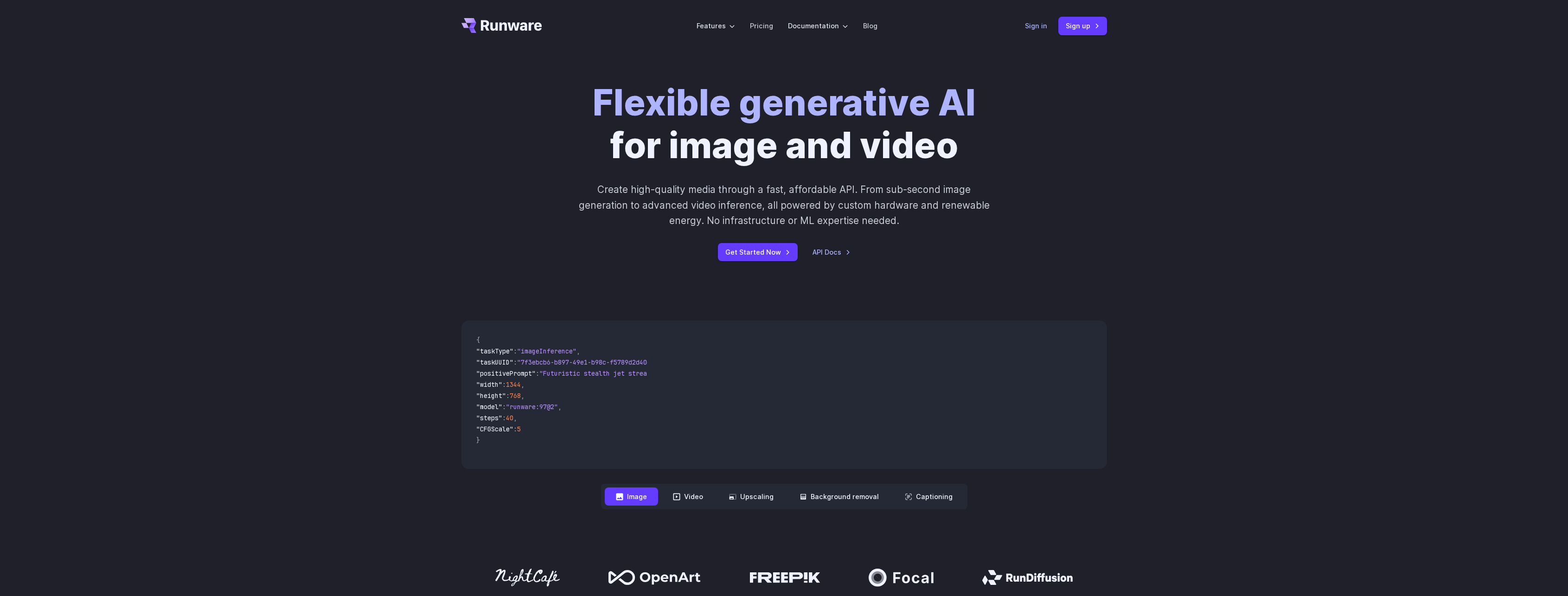
click at [1038, 30] on link "Sign in" at bounding box center [1036, 26] width 23 height 11
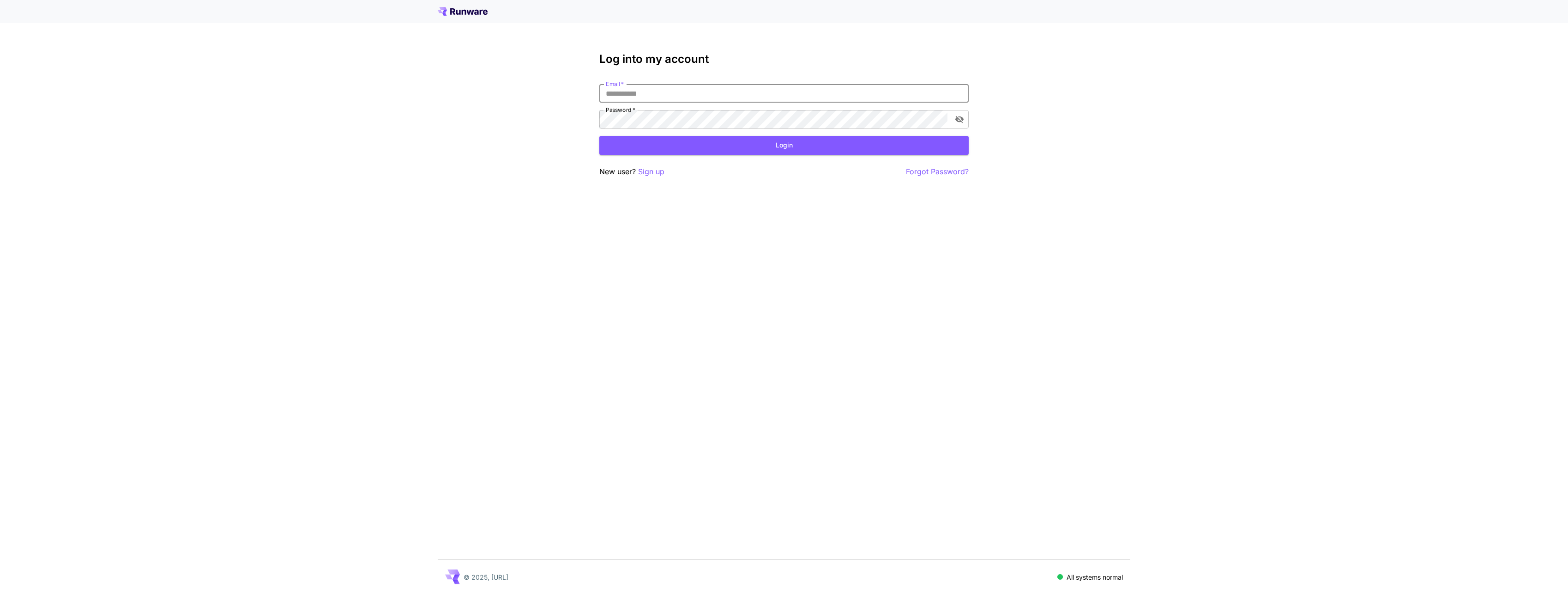
click at [682, 86] on input "Email   *" at bounding box center [784, 93] width 369 height 19
type input "**********"
click button "Login" at bounding box center [784, 145] width 369 height 19
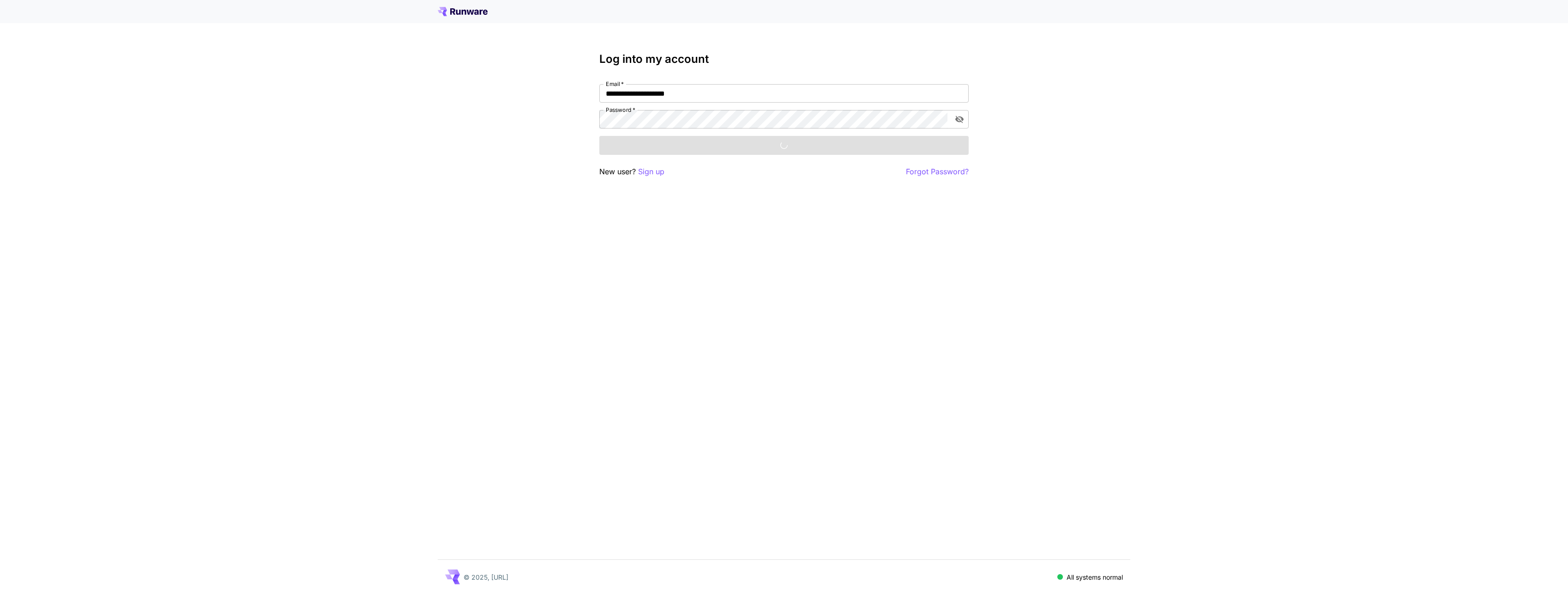
click at [784, 272] on div "**********" at bounding box center [784, 297] width 1568 height 594
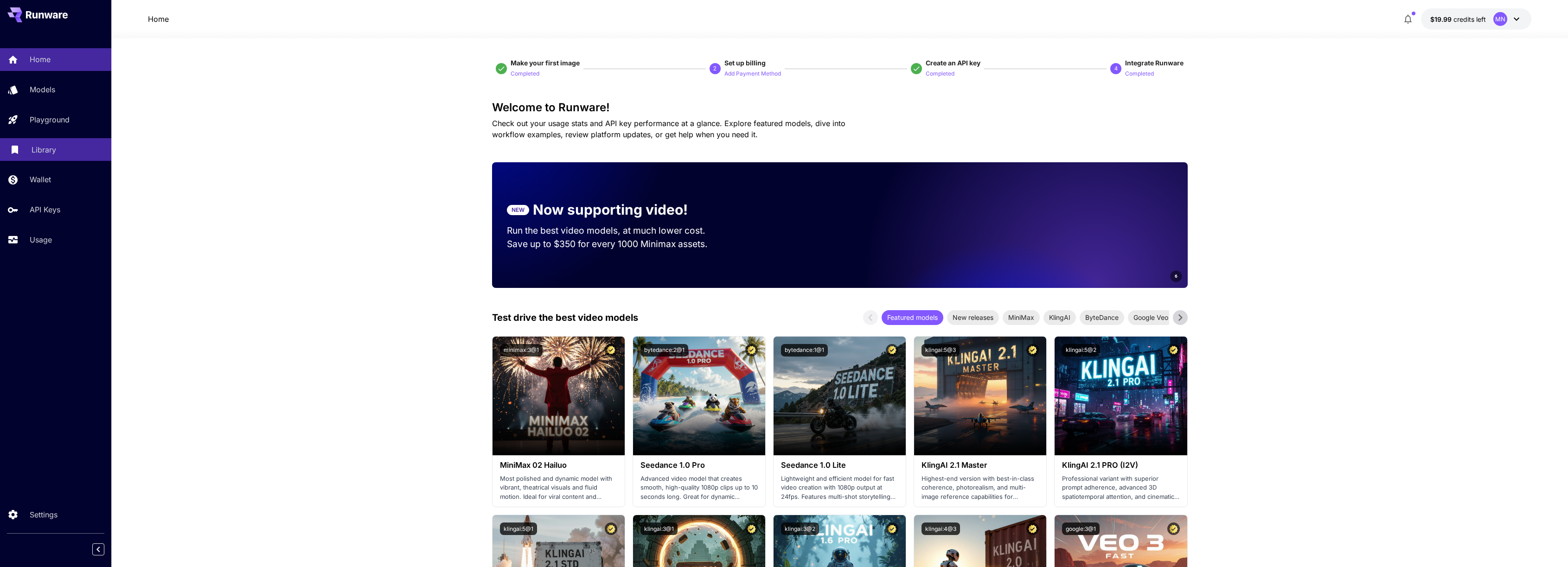
click at [42, 149] on p "Library" at bounding box center [43, 150] width 25 height 11
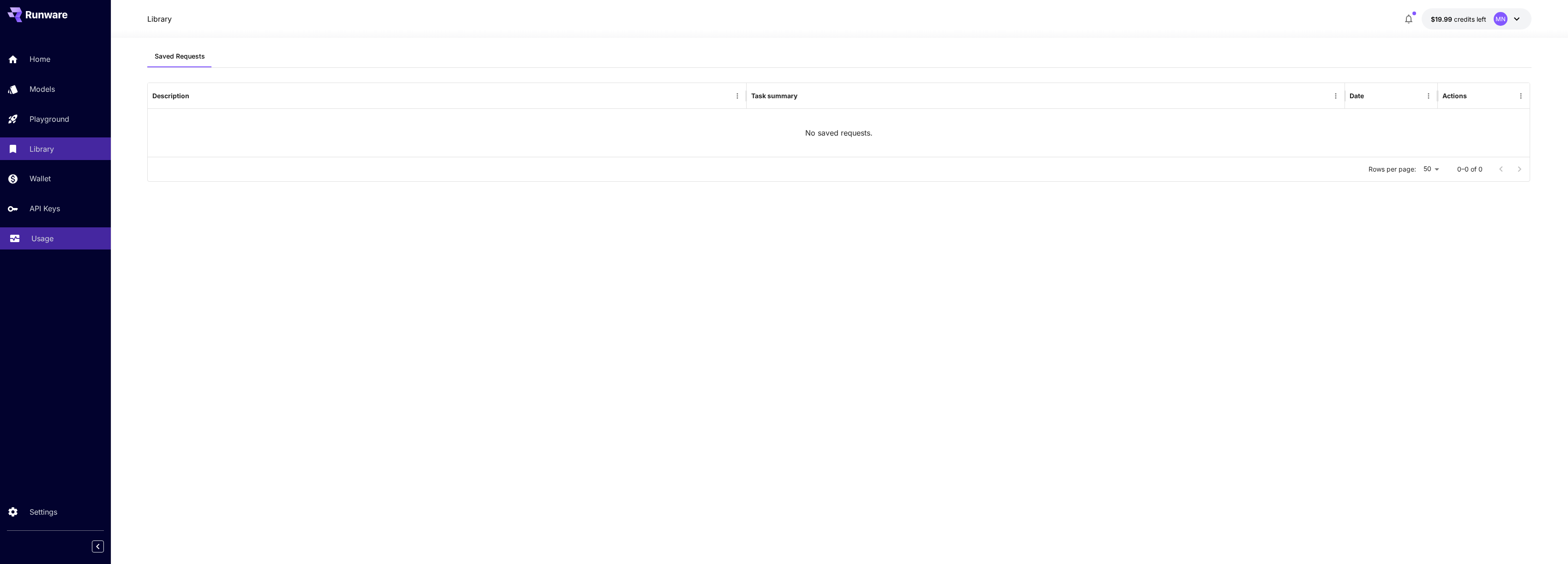
click at [43, 242] on p "Usage" at bounding box center [42, 238] width 23 height 11
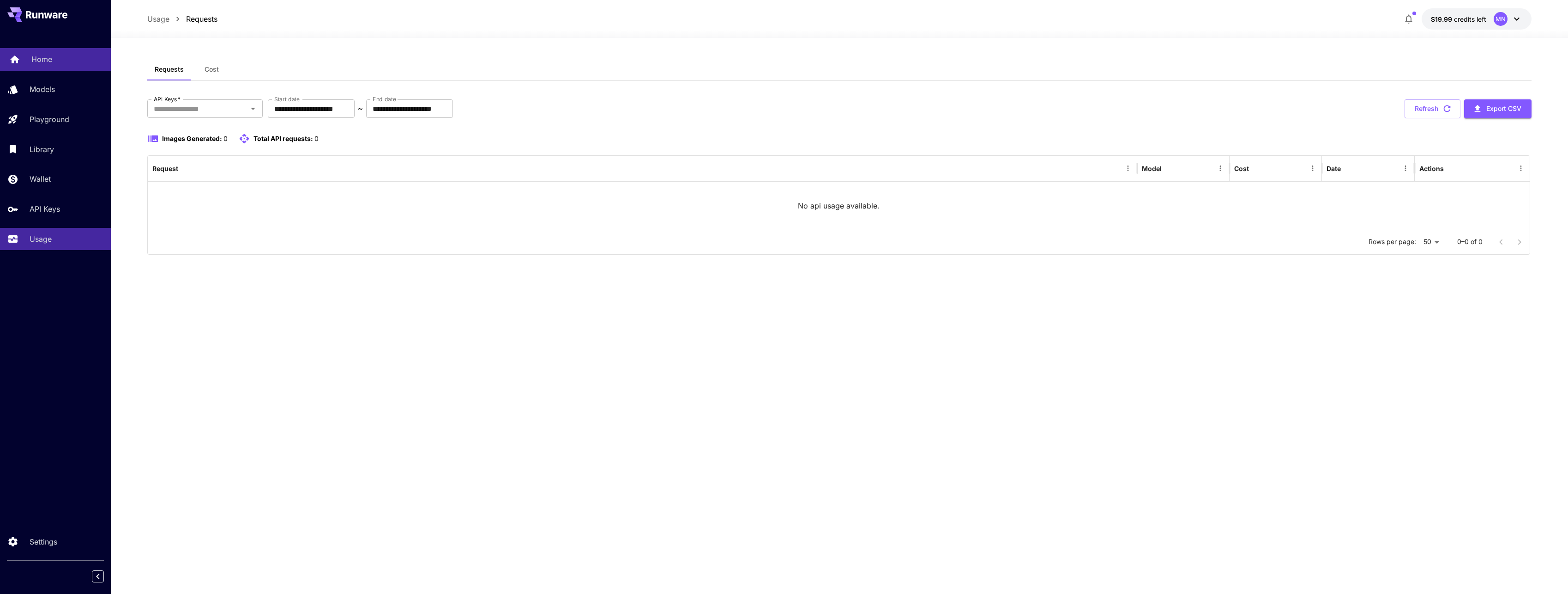
click at [40, 52] on link "Home" at bounding box center [55, 59] width 111 height 23
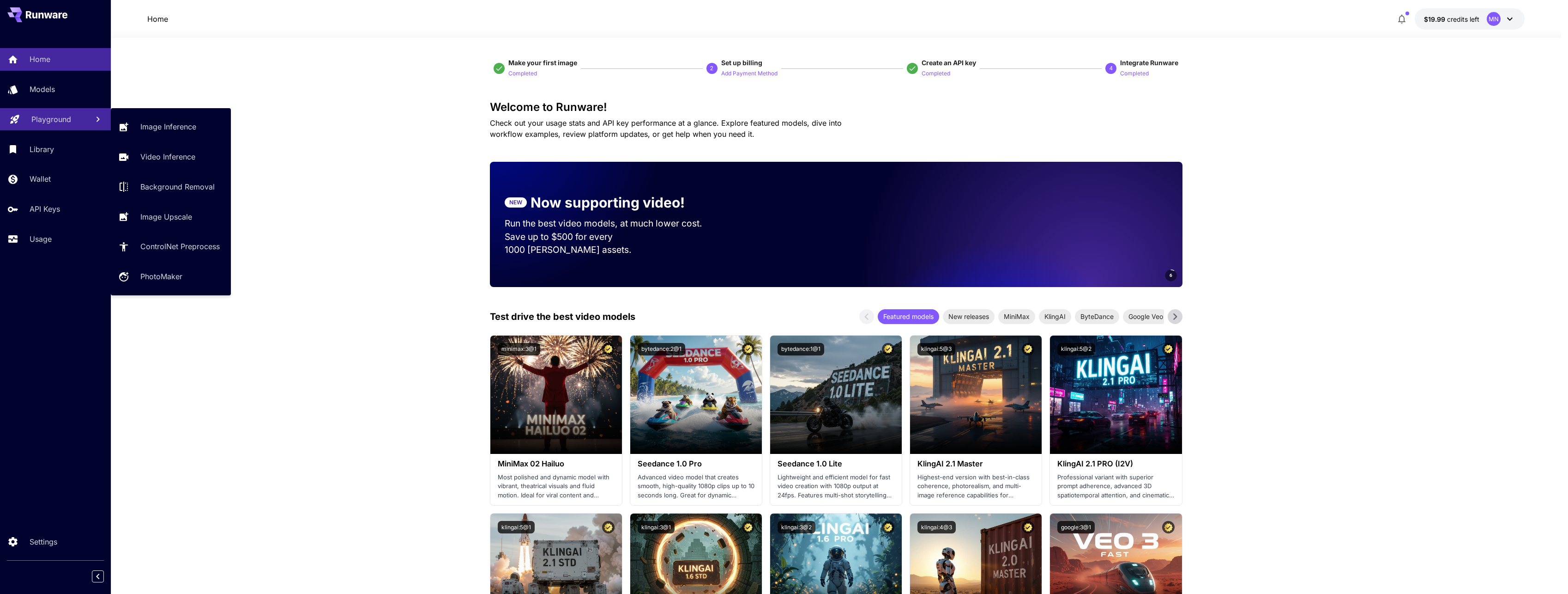
click at [48, 124] on p "Playground" at bounding box center [51, 119] width 40 height 11
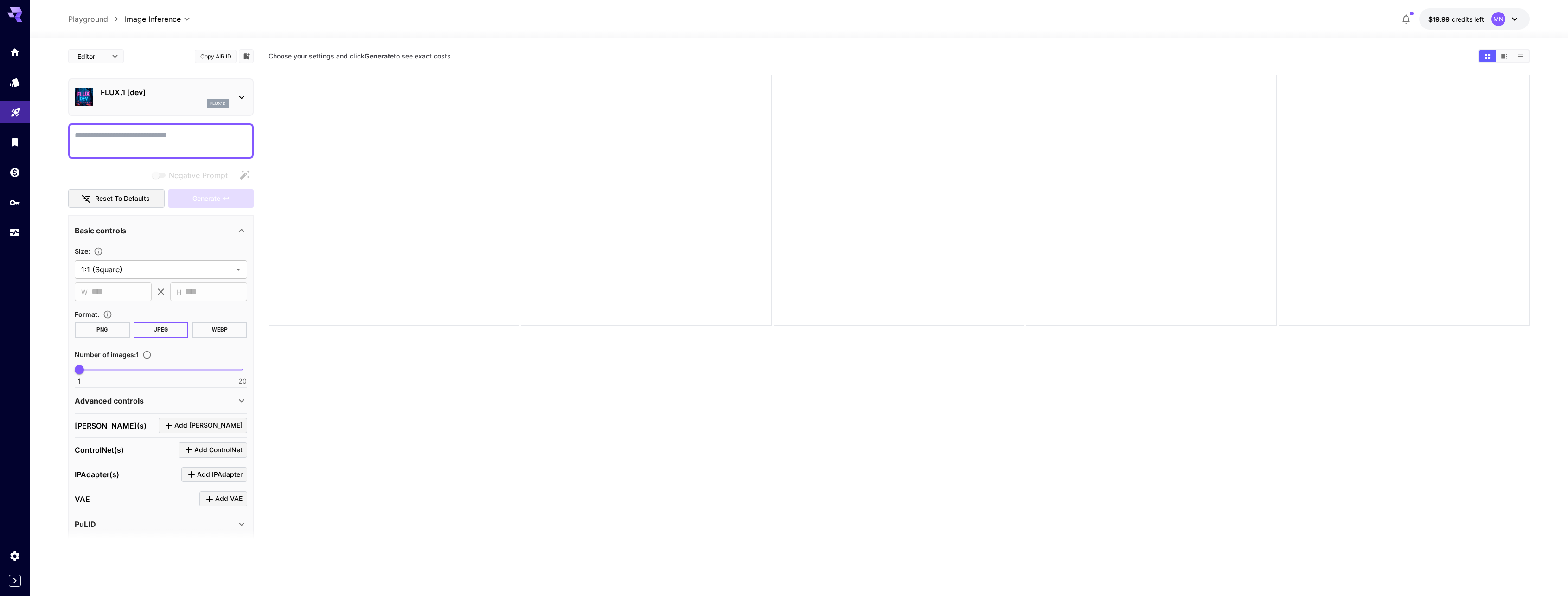
click at [99, 14] on p "Playground" at bounding box center [88, 19] width 40 height 11
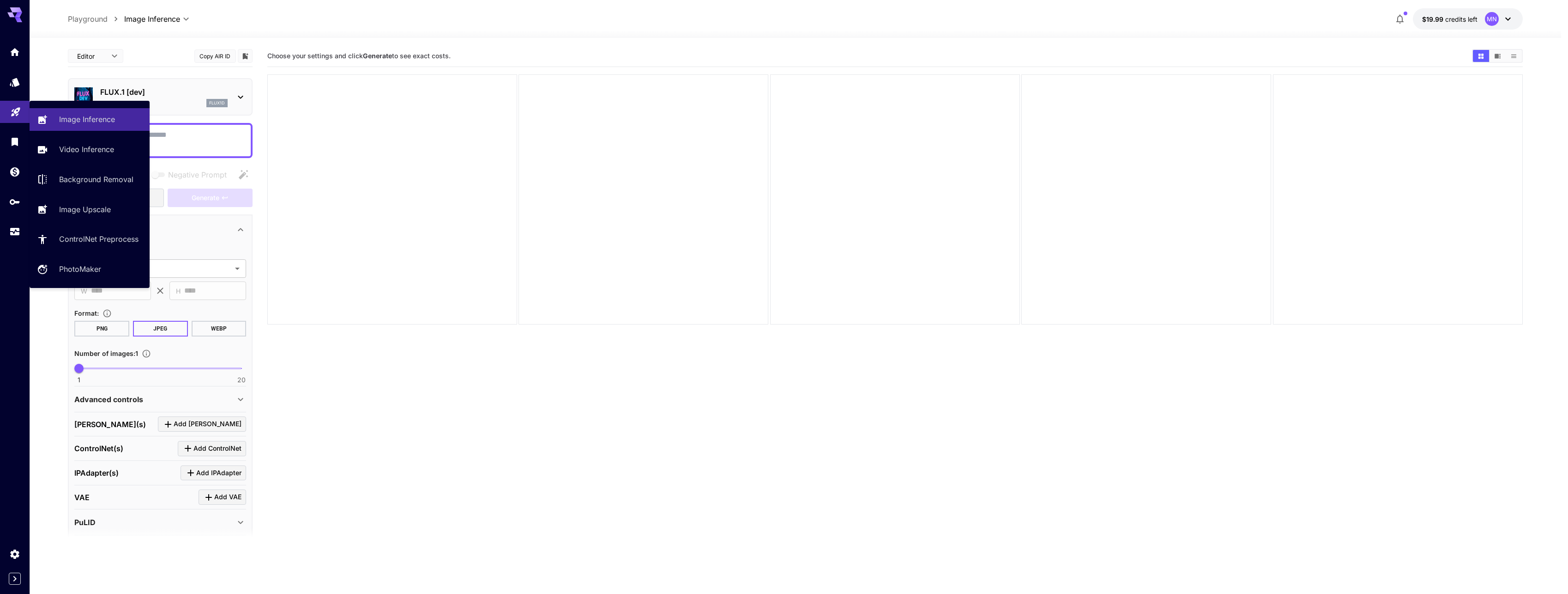
click at [2, 108] on link at bounding box center [15, 112] width 29 height 23
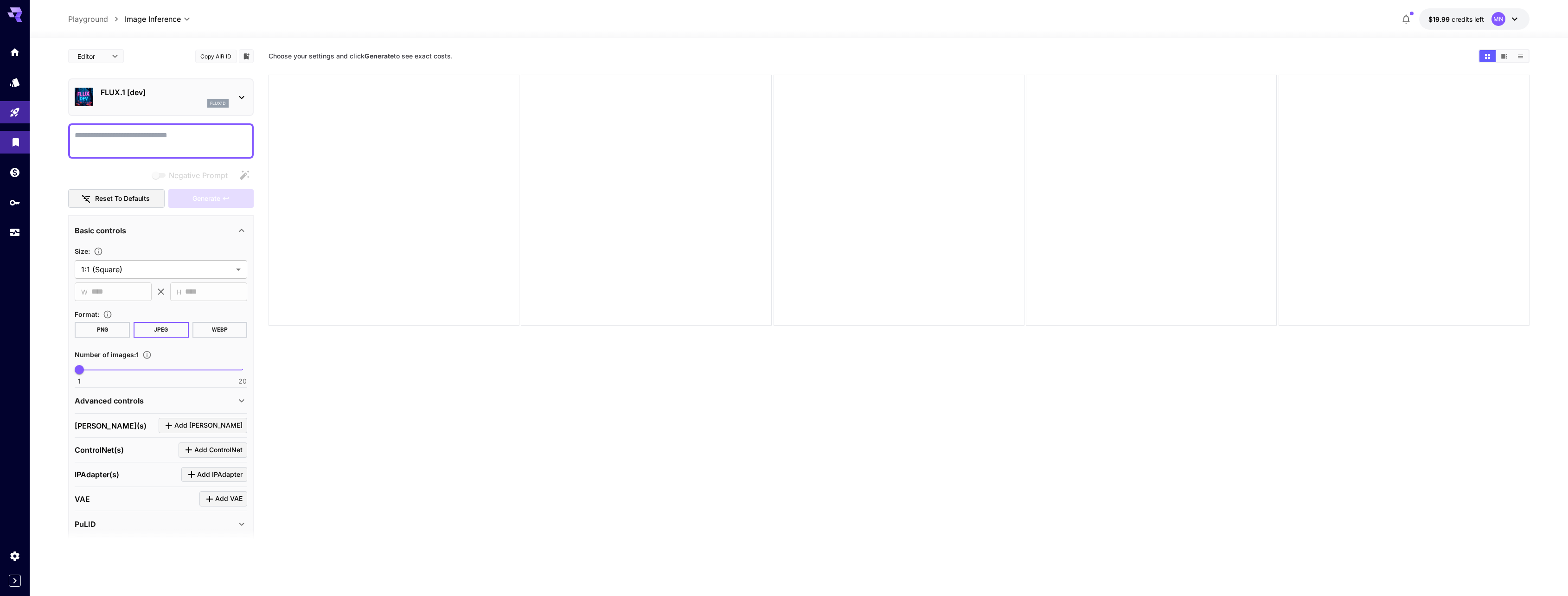
click at [11, 140] on icon "Library" at bounding box center [15, 139] width 11 height 11
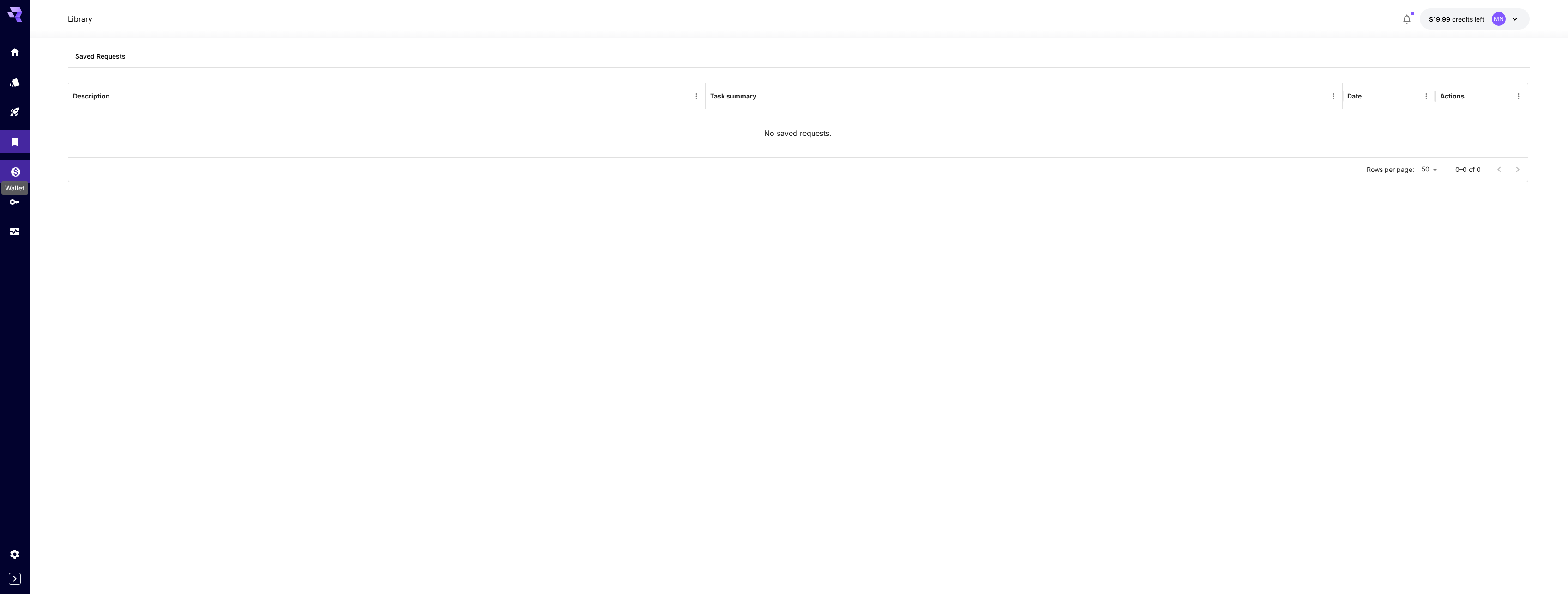
click at [15, 170] on icon "Wallet" at bounding box center [15, 171] width 9 height 9
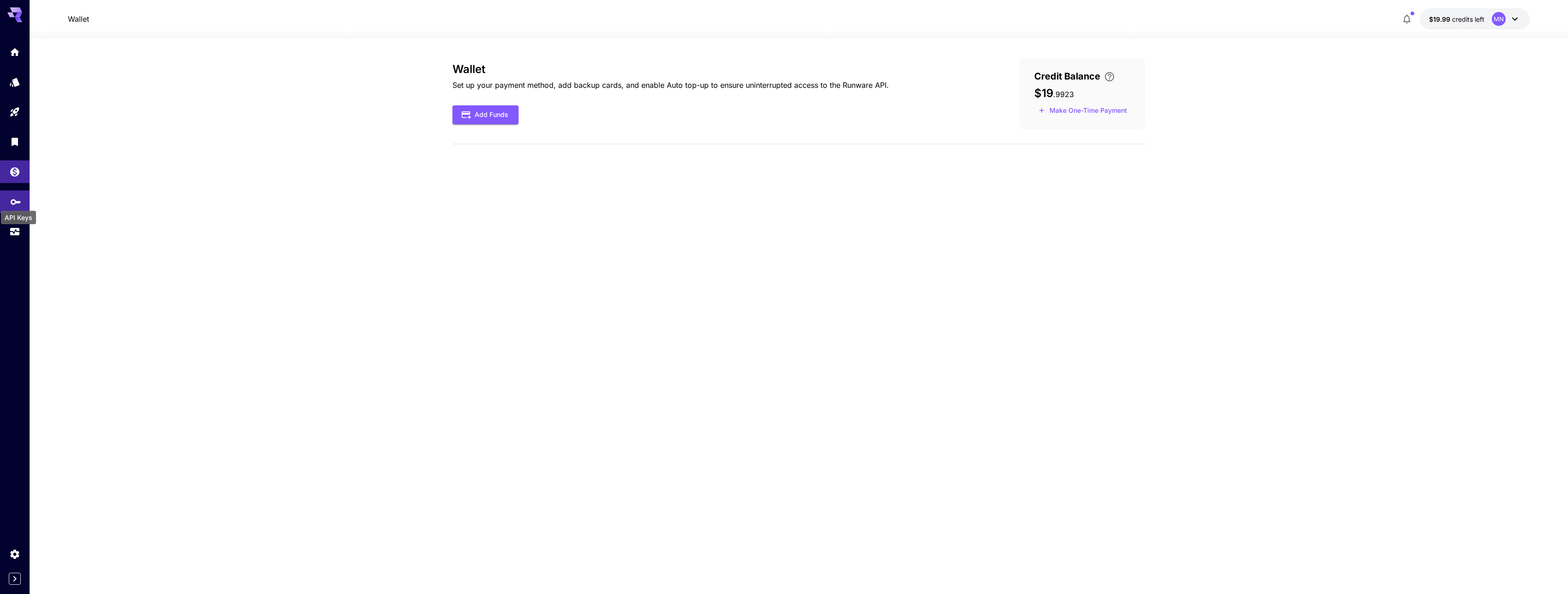
click at [19, 206] on div "API Keys" at bounding box center [19, 214] width 37 height 21
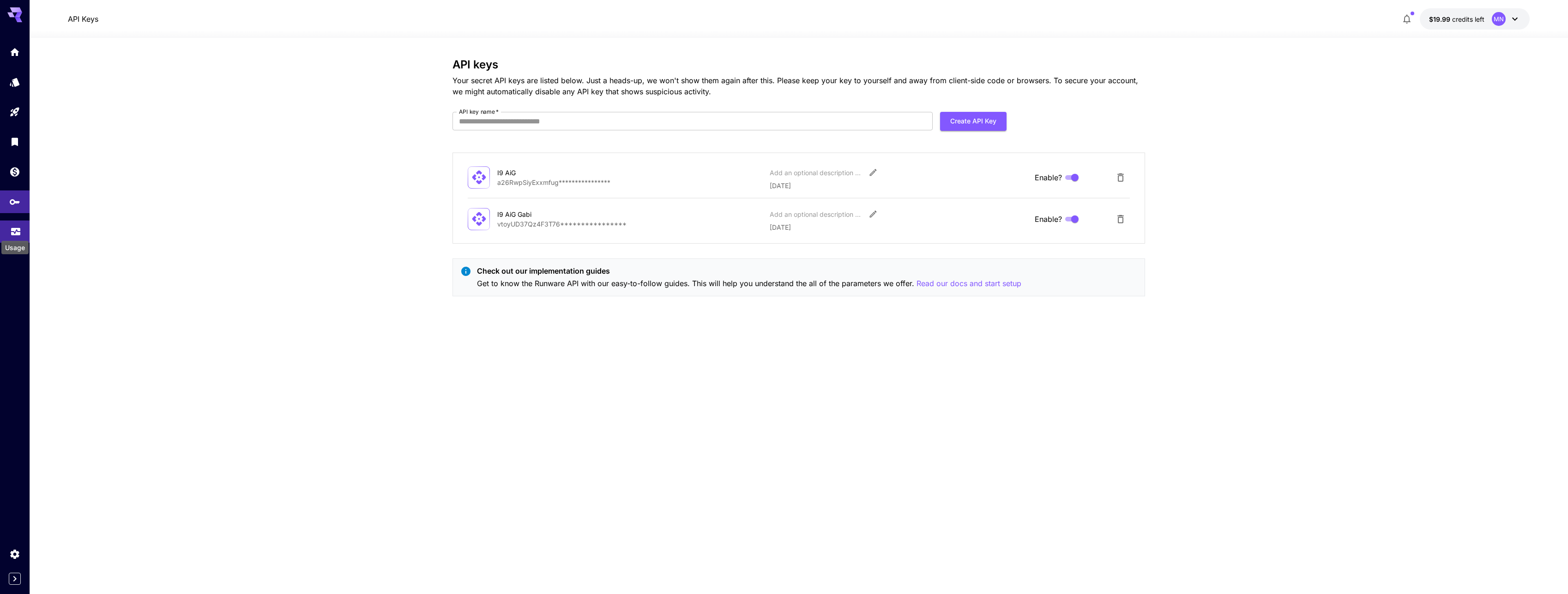
click at [16, 233] on icon "Usage" at bounding box center [15, 228] width 11 height 11
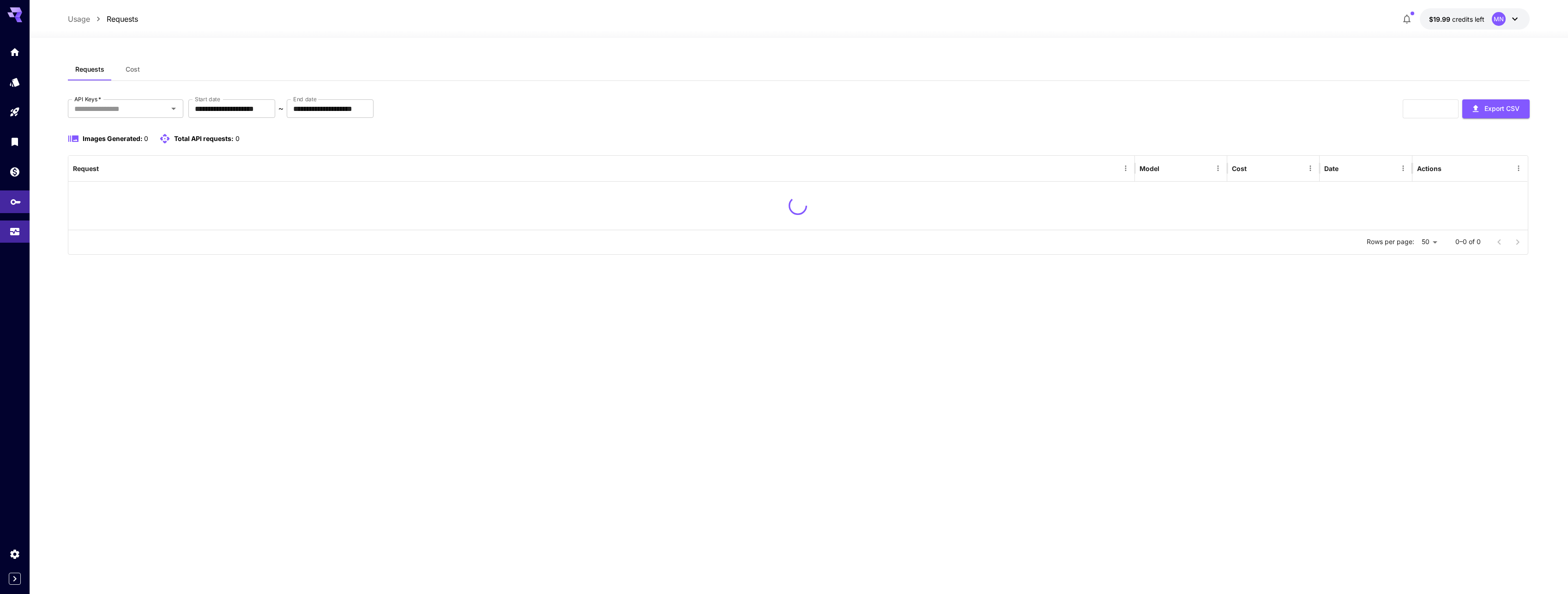
click at [16, 207] on link at bounding box center [15, 201] width 29 height 23
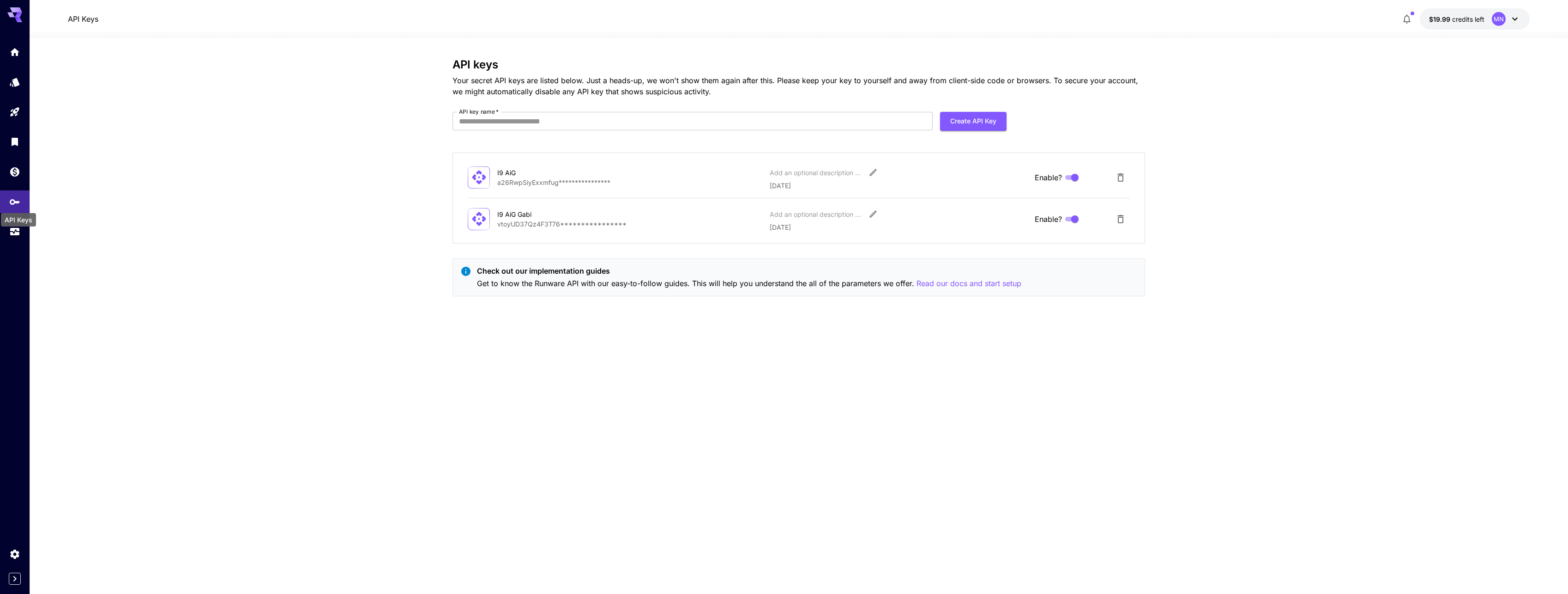
click at [18, 225] on div "API Keys" at bounding box center [19, 220] width 35 height 14
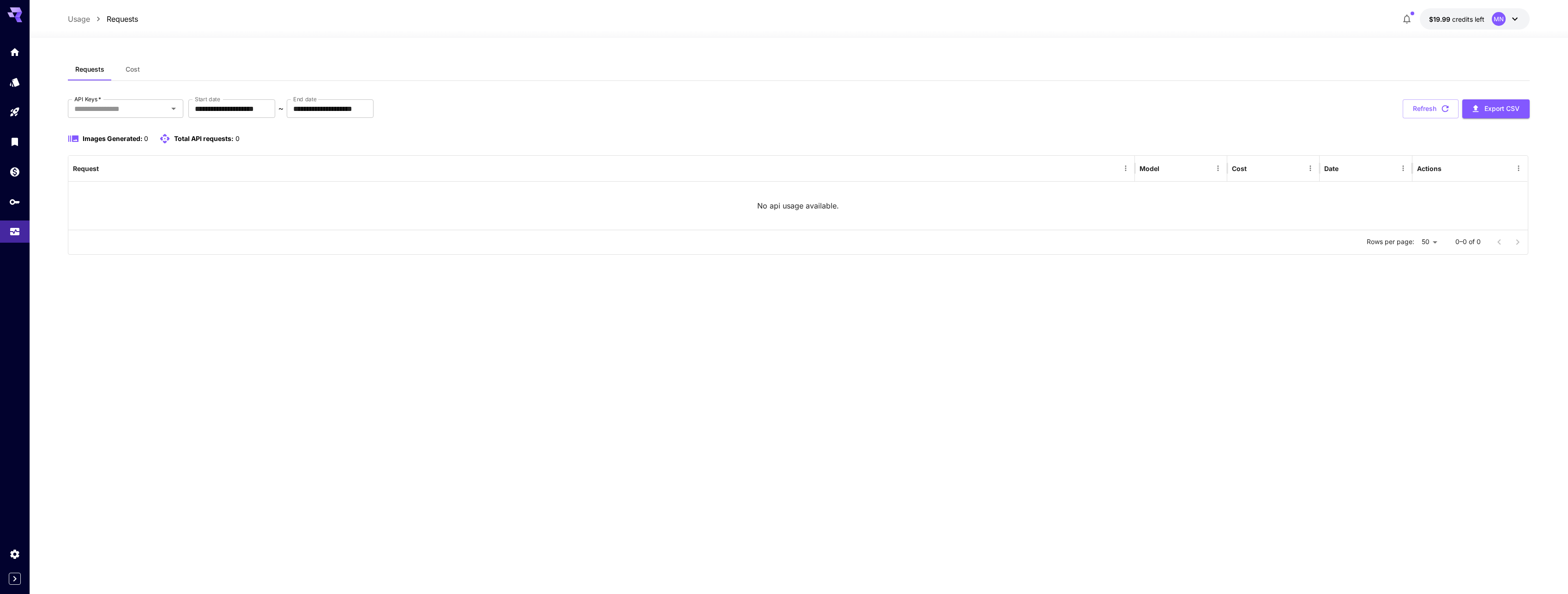
click at [17, 14] on icon at bounding box center [19, 15] width 8 height 5
click at [5, 55] on link at bounding box center [15, 51] width 29 height 23
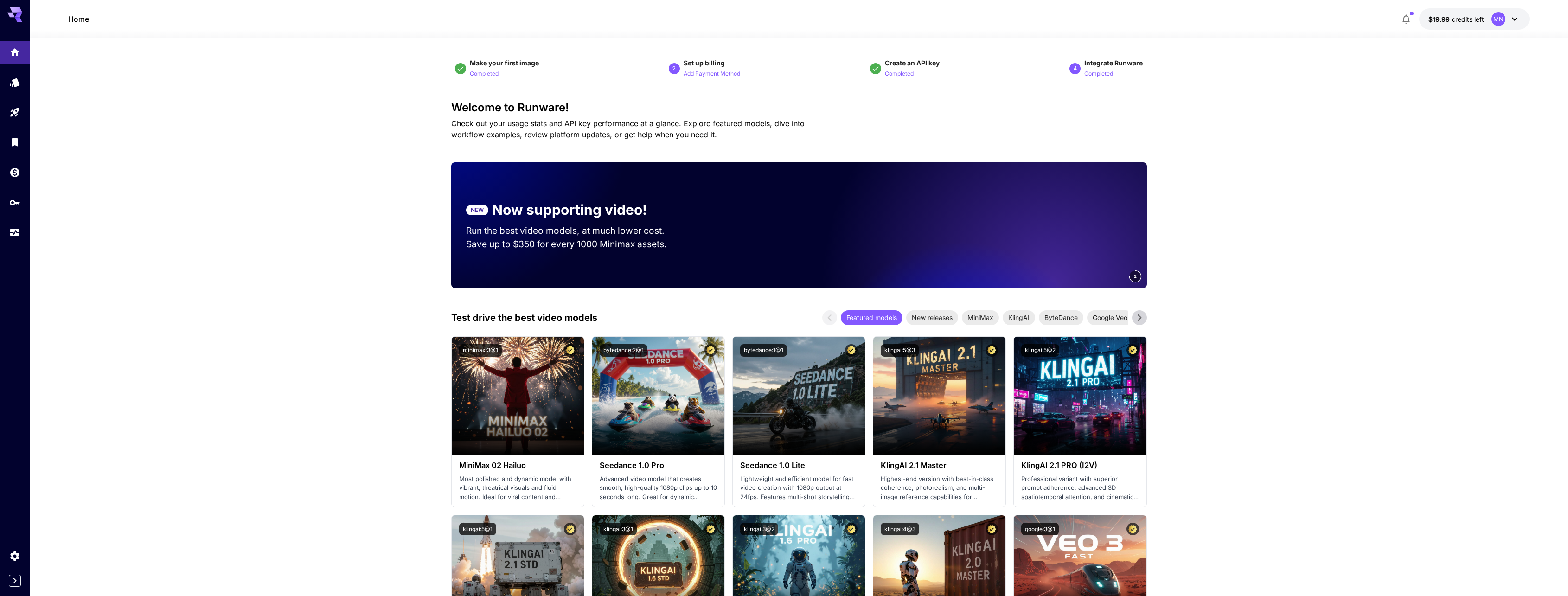
drag, startPoint x: 203, startPoint y: 393, endPoint x: 97, endPoint y: 148, distance: 266.9
click at [12, 176] on link at bounding box center [15, 172] width 30 height 23
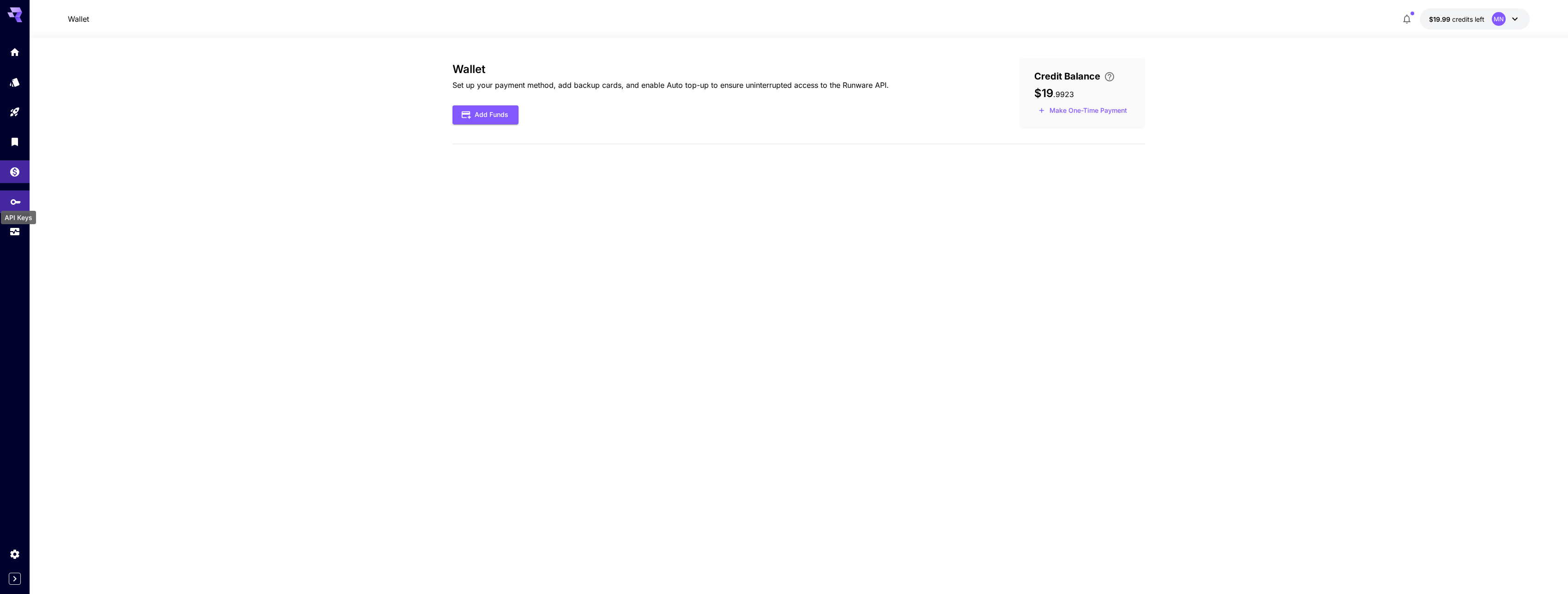
click at [13, 200] on icon "API Keys" at bounding box center [15, 198] width 11 height 11
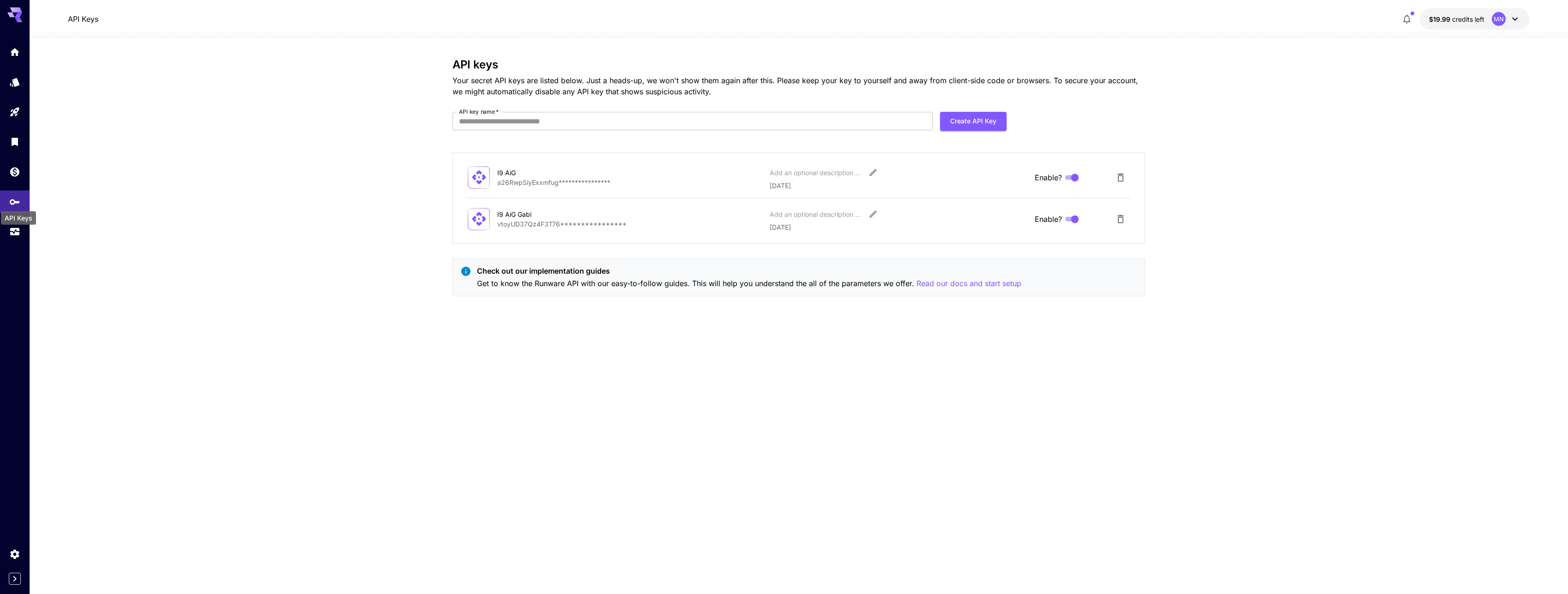
click at [7, 223] on div "API Keys" at bounding box center [19, 218] width 35 height 14
click at [10, 230] on icon "Usage" at bounding box center [15, 228] width 11 height 11
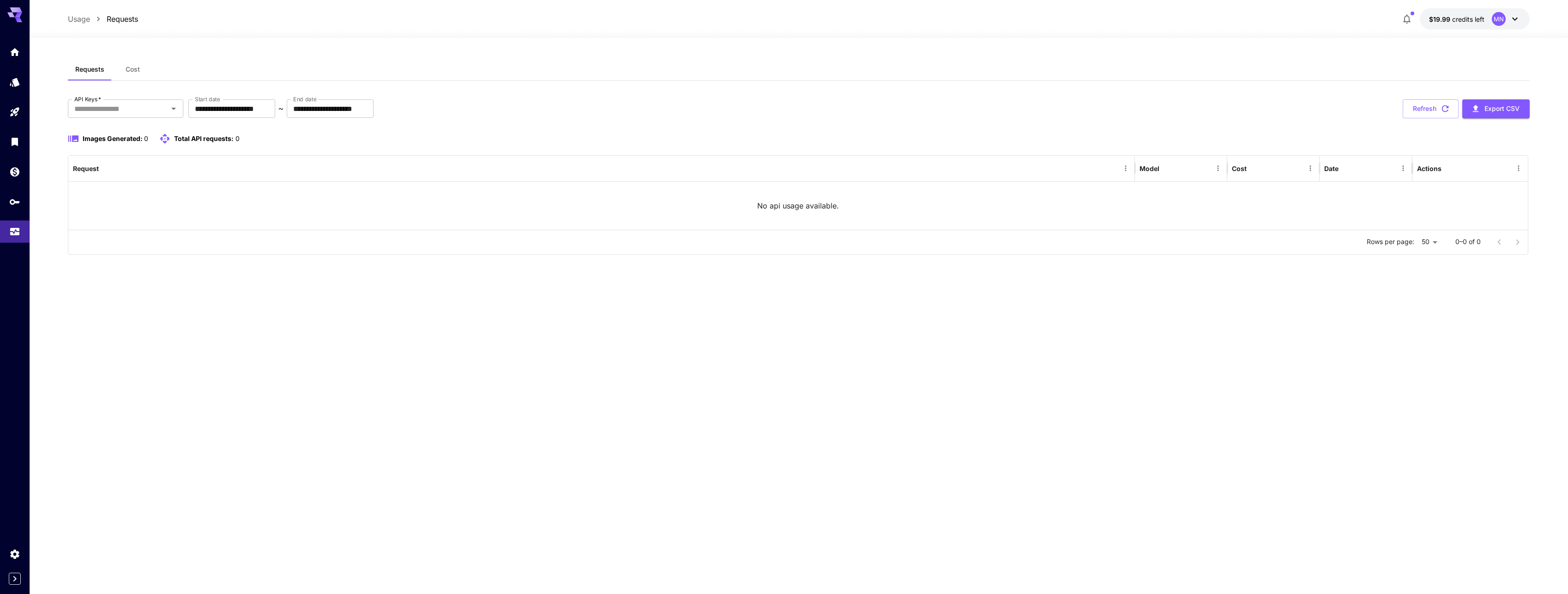
click at [22, 12] on icon at bounding box center [15, 13] width 15 height 10
click at [19, 38] on div at bounding box center [15, 135] width 29 height 225
click at [13, 48] on icon "Home" at bounding box center [15, 49] width 9 height 8
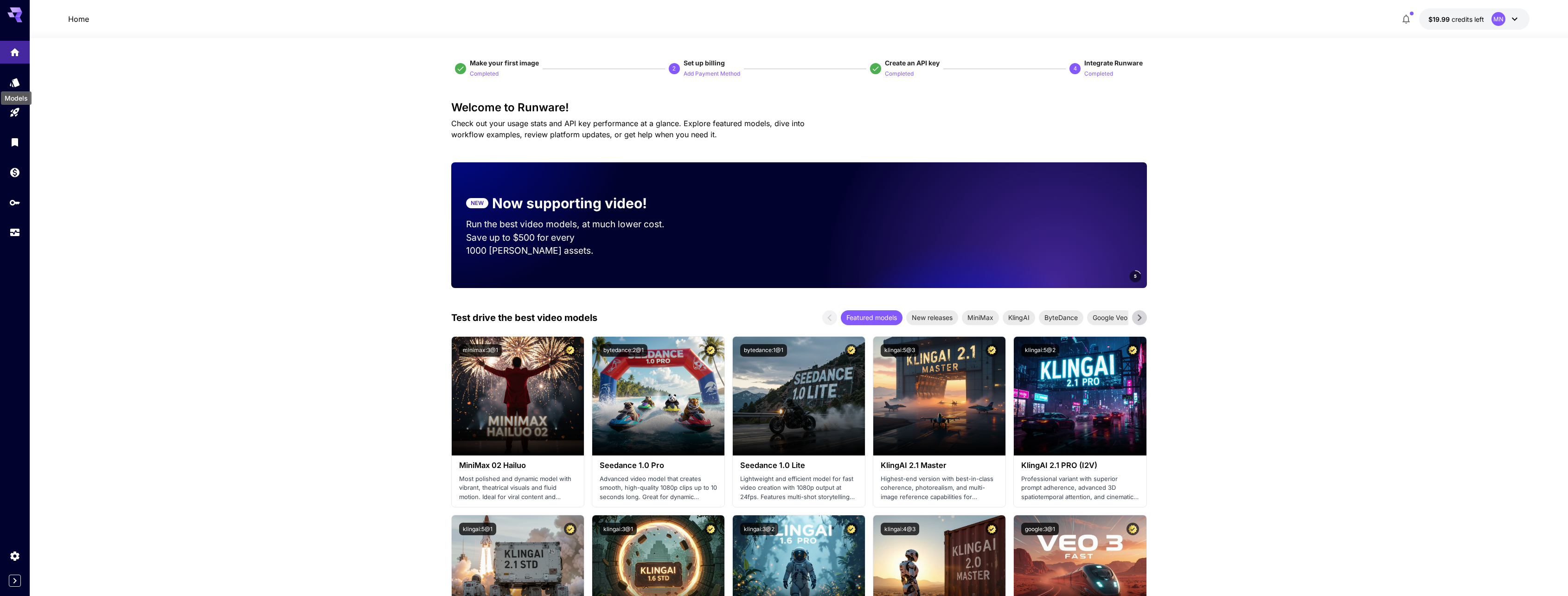
click at [13, 102] on div "Models" at bounding box center [16, 98] width 30 height 14
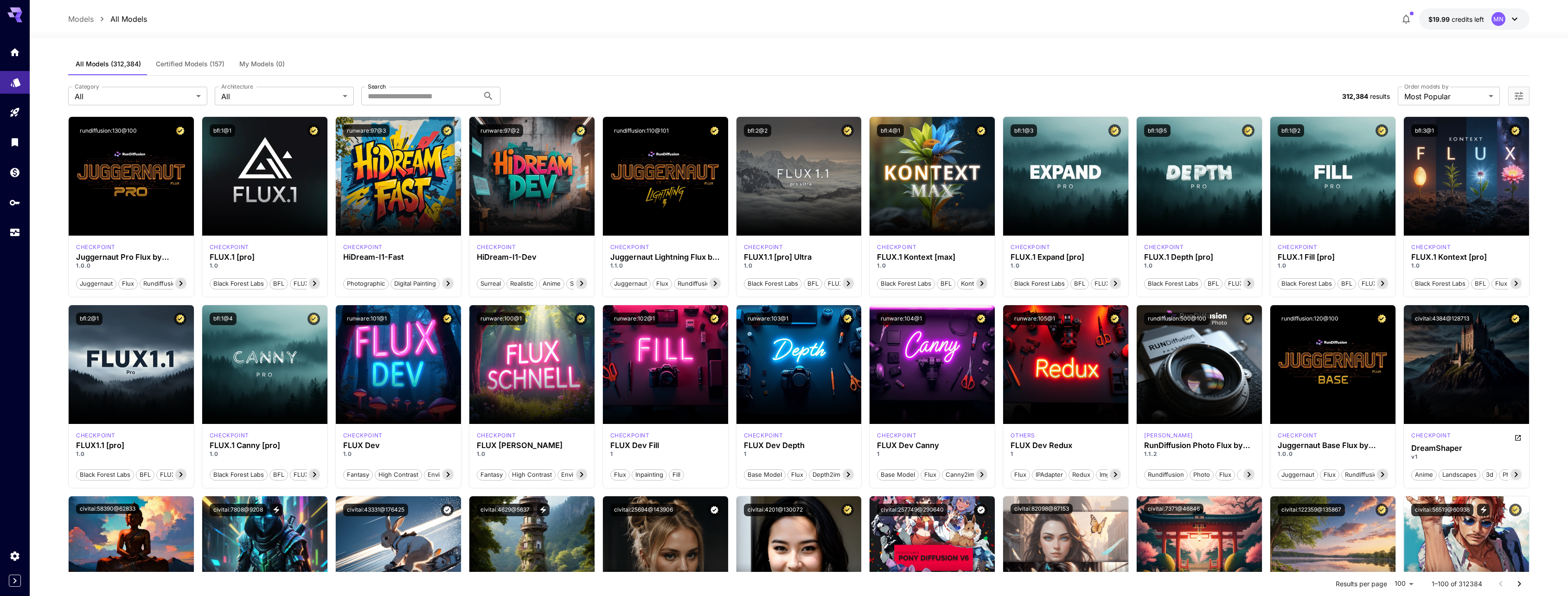
click at [13, 54] on icon "Home" at bounding box center [15, 49] width 11 height 11
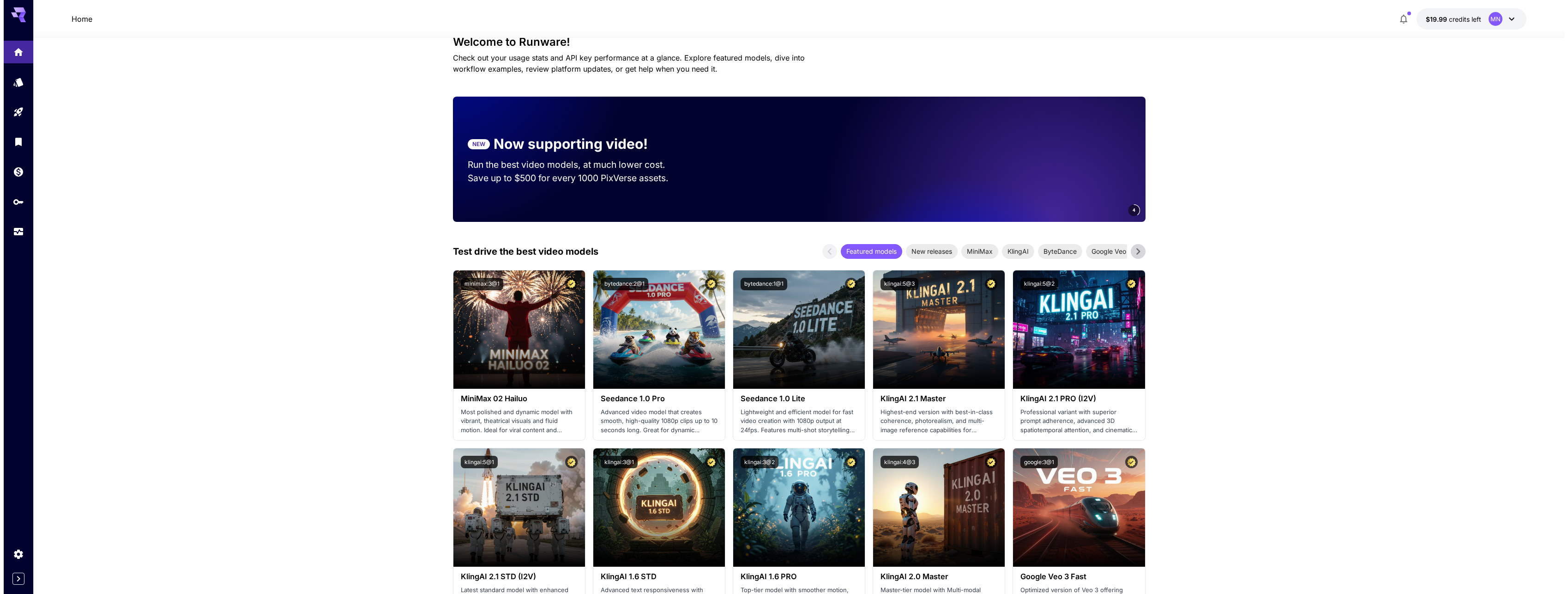
scroll to position [92, 0]
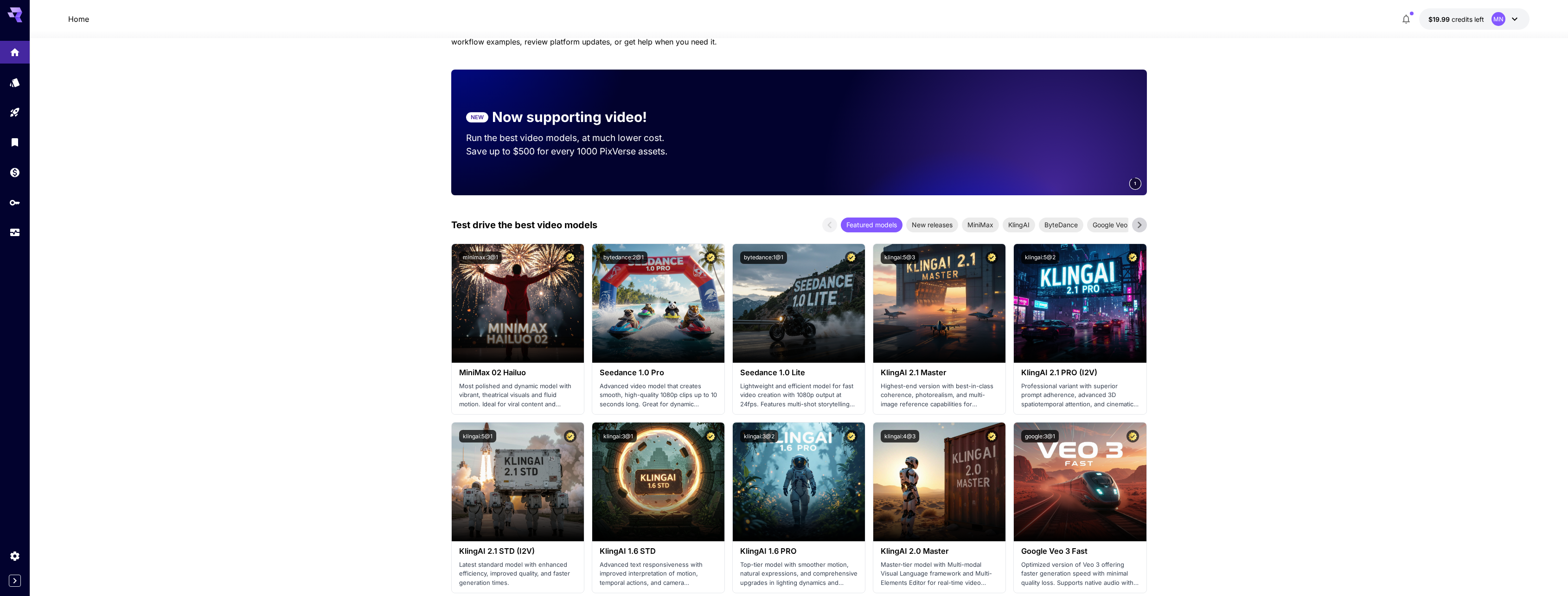
click at [1478, 18] on span "credits left" at bounding box center [1467, 20] width 32 height 8
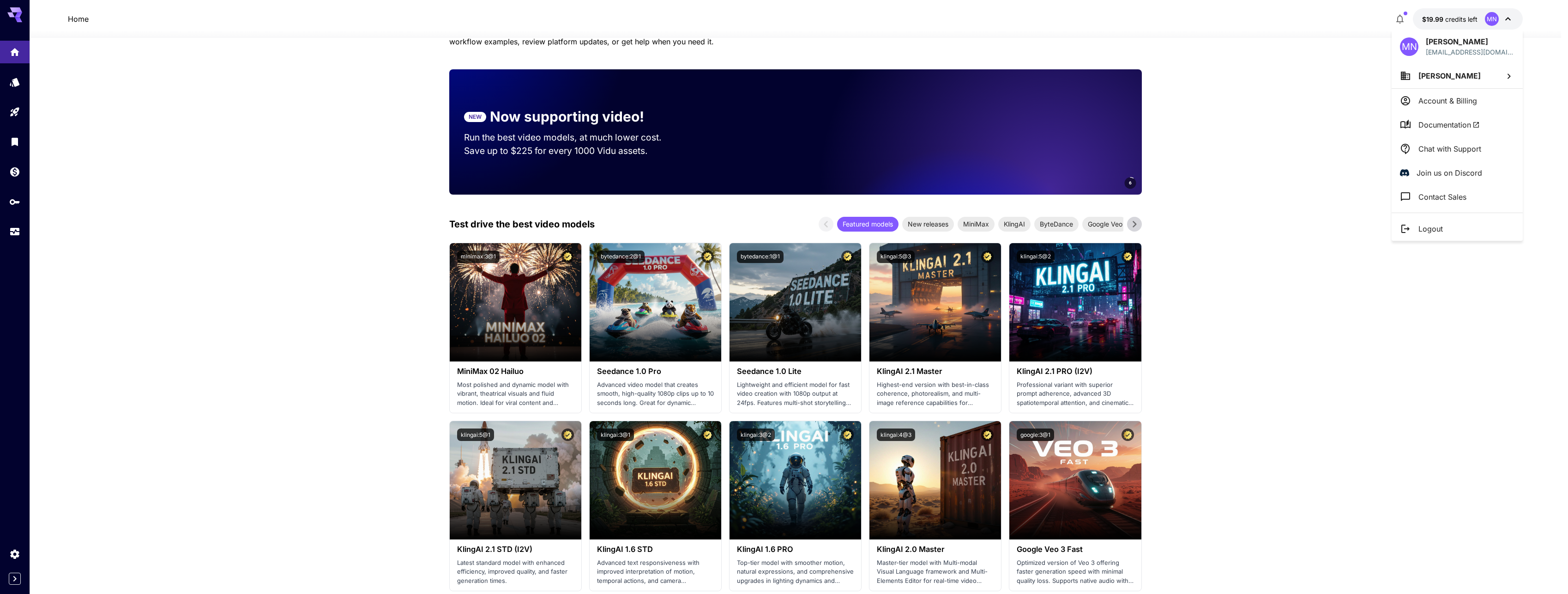
click at [1442, 99] on p "Account & Billing" at bounding box center [1448, 100] width 59 height 11
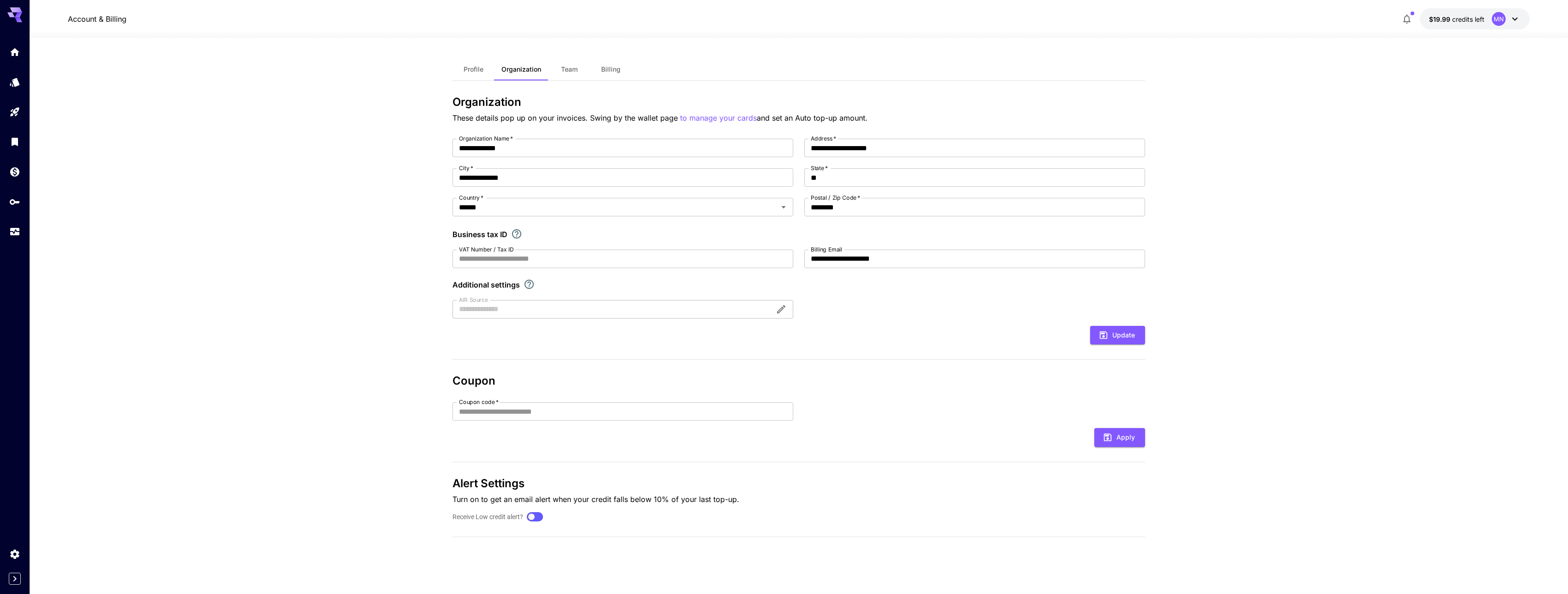
click at [559, 70] on button "Team" at bounding box center [569, 69] width 41 height 23
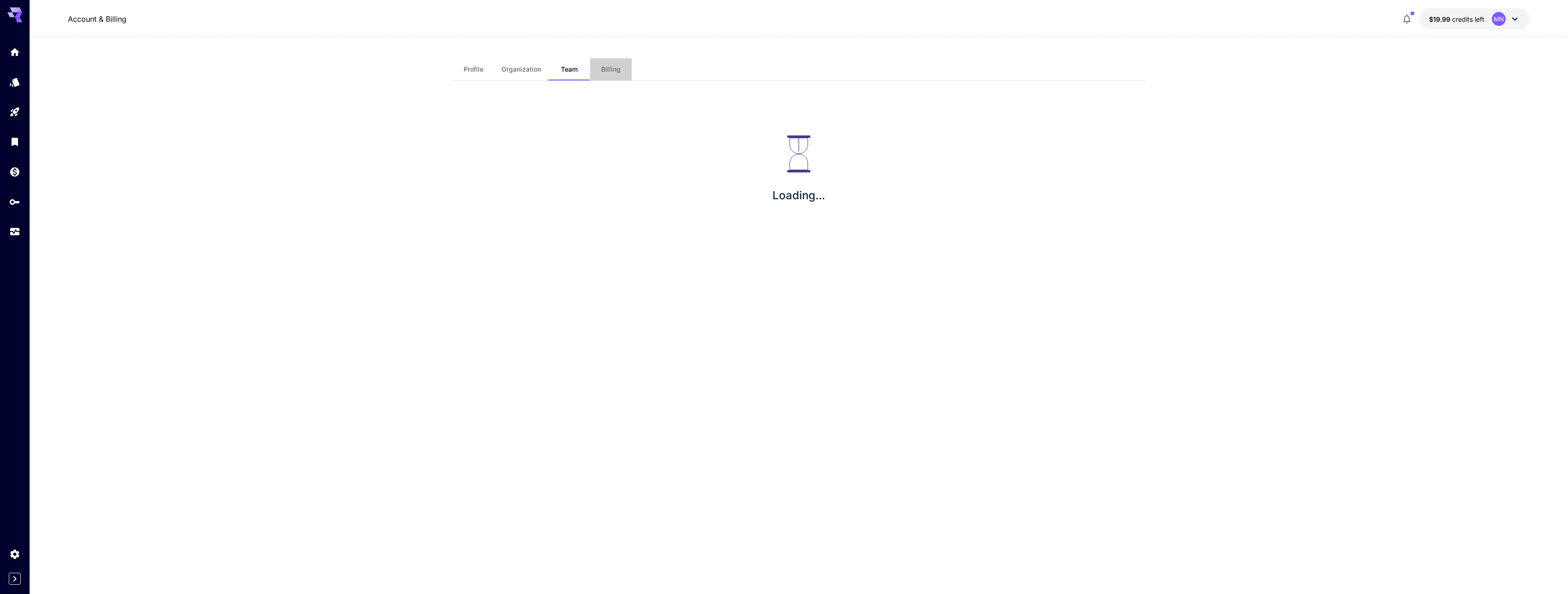
click at [609, 66] on span "Billing" at bounding box center [611, 69] width 20 height 8
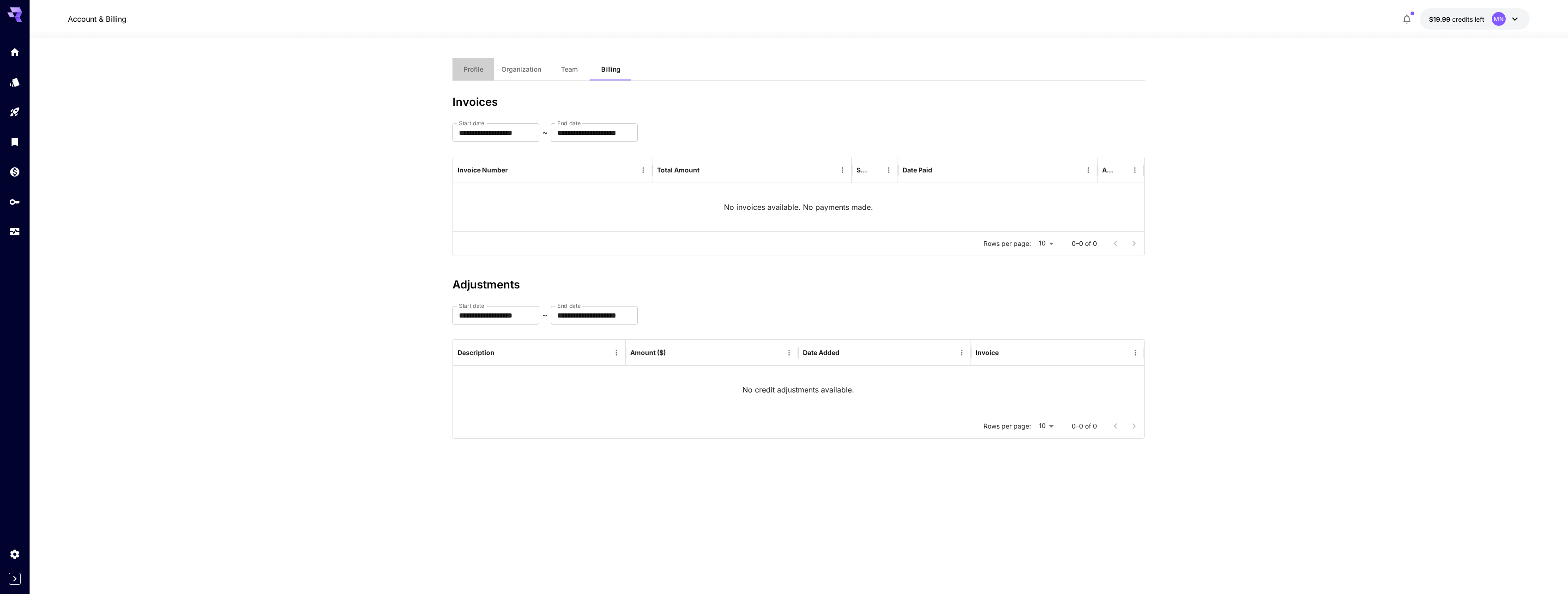
click at [476, 80] on button "Profile" at bounding box center [473, 69] width 41 height 23
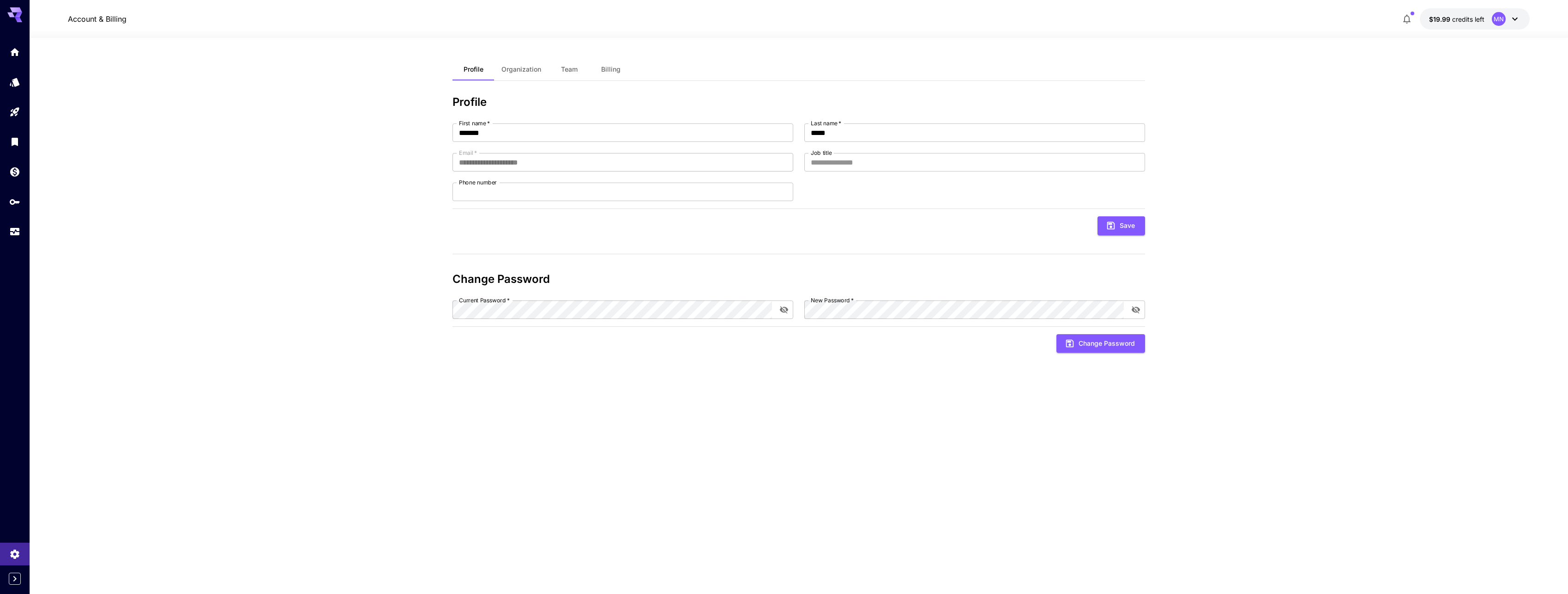
click at [1468, 15] on p "$19.99 credits left" at bounding box center [1456, 20] width 56 height 10
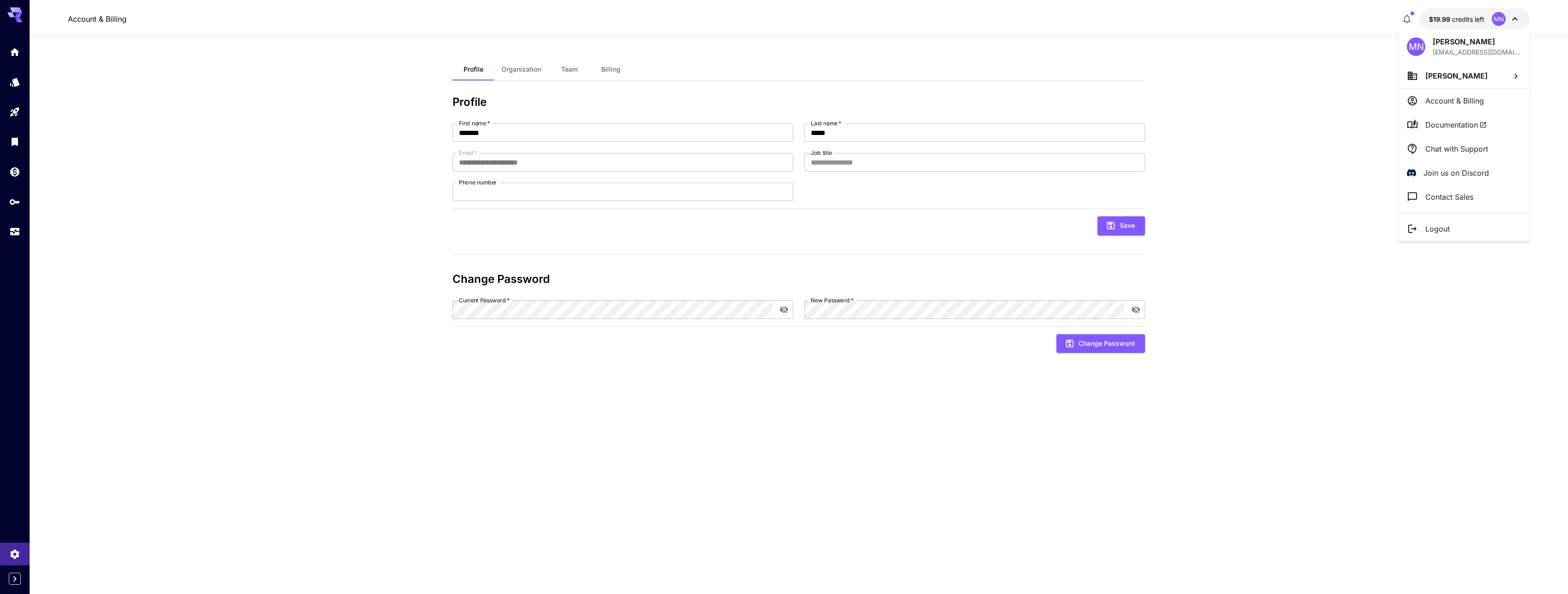
click at [1444, 21] on div at bounding box center [784, 297] width 1568 height 594
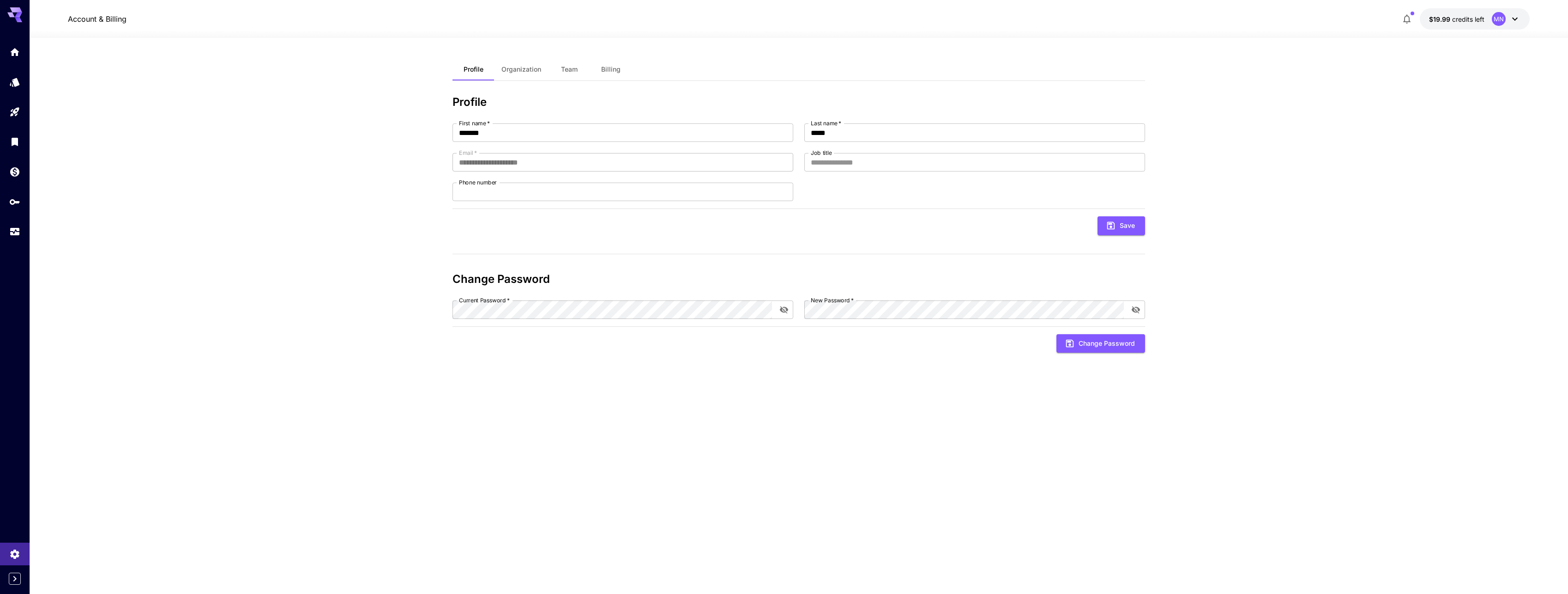
click at [1407, 16] on icon "button" at bounding box center [1406, 19] width 8 height 9
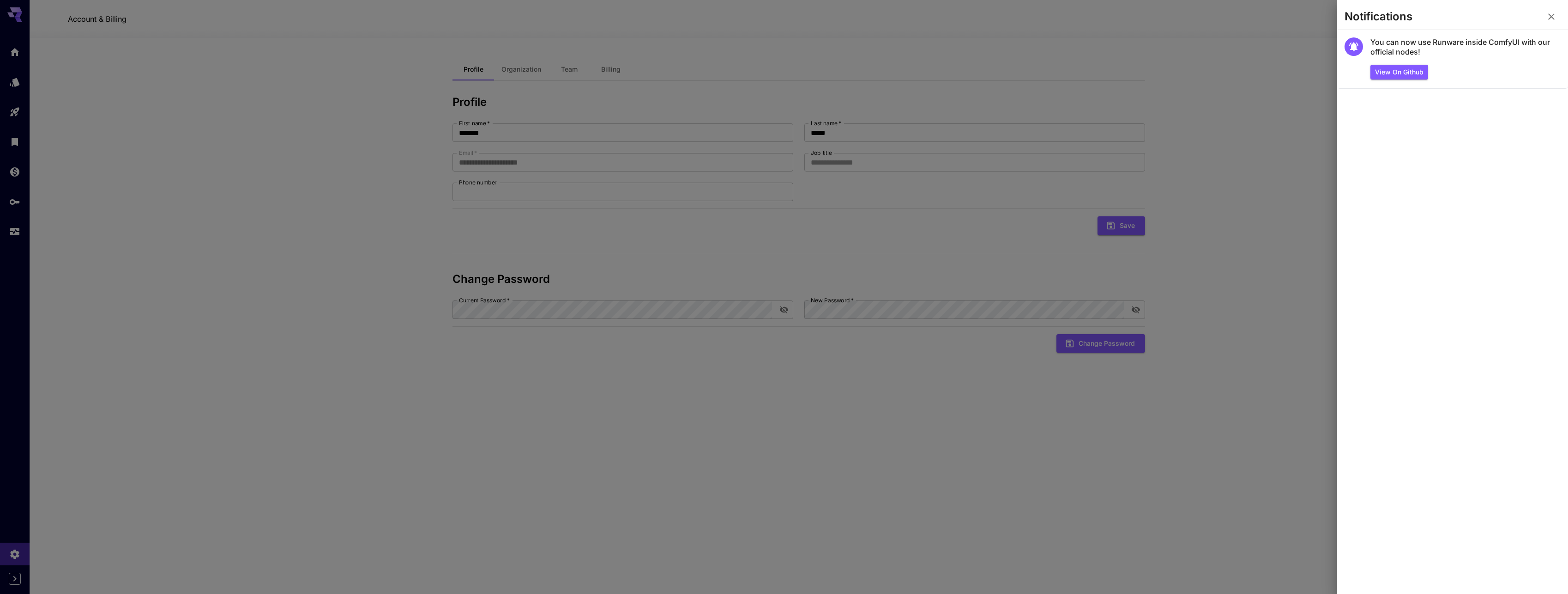
click at [1547, 15] on icon "button" at bounding box center [1550, 16] width 11 height 11
